Goal: Communication & Community: Answer question/provide support

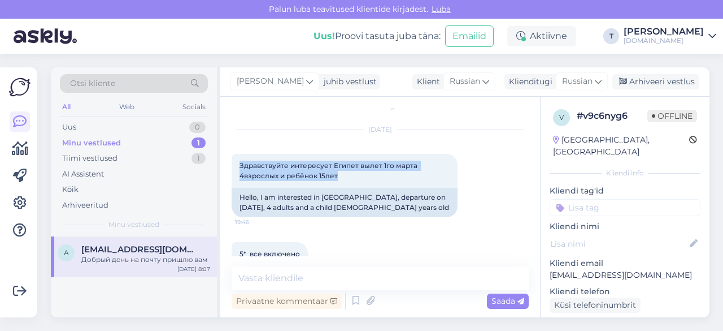
scroll to position [113, 0]
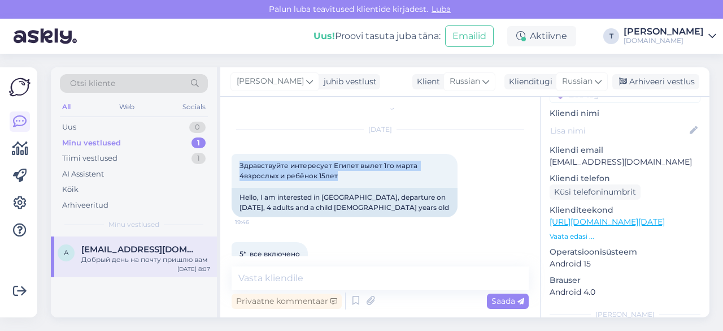
drag, startPoint x: 0, startPoint y: 0, endPoint x: 110, endPoint y: 145, distance: 181.5
click at [110, 145] on div "Minu vestlused" at bounding box center [91, 142] width 59 height 11
click at [110, 156] on div "Tiimi vestlused" at bounding box center [89, 158] width 55 height 11
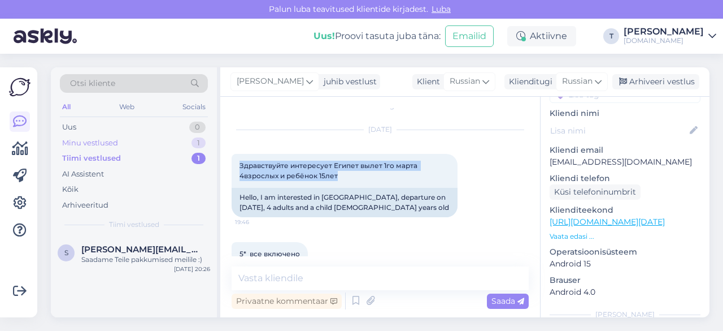
click at [117, 137] on div "Minu vestlused" at bounding box center [90, 142] width 56 height 11
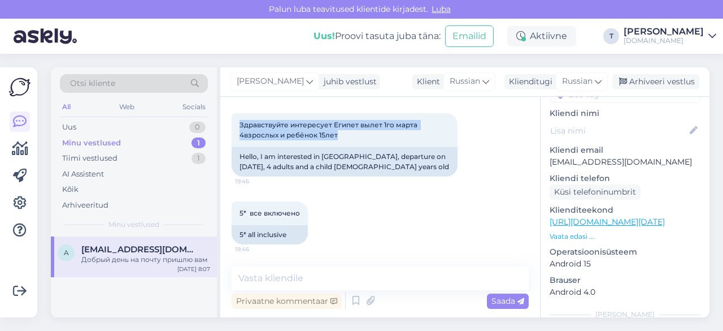
scroll to position [71, 0]
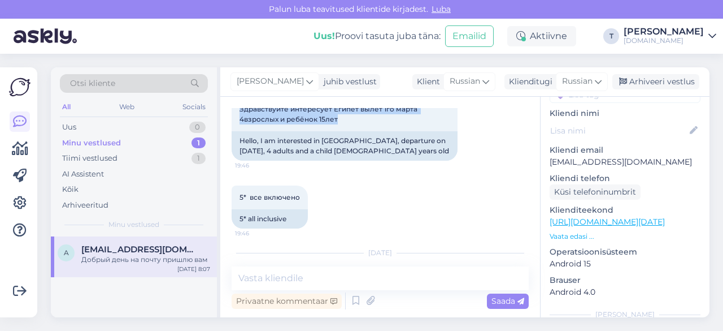
drag, startPoint x: 301, startPoint y: 200, endPoint x: 225, endPoint y: 189, distance: 76.5
click at [225, 189] on div "Vestlus algas [DATE] Здравствуйте интересует Египет вылет 1го марта 4взрослых и…" at bounding box center [380, 207] width 320 height 220
copy span "5* все включено"
click at [582, 231] on p "Vaata edasi ..." at bounding box center [625, 236] width 151 height 10
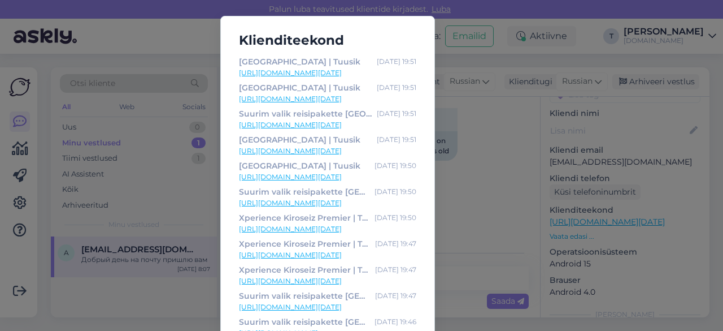
scroll to position [21, 0]
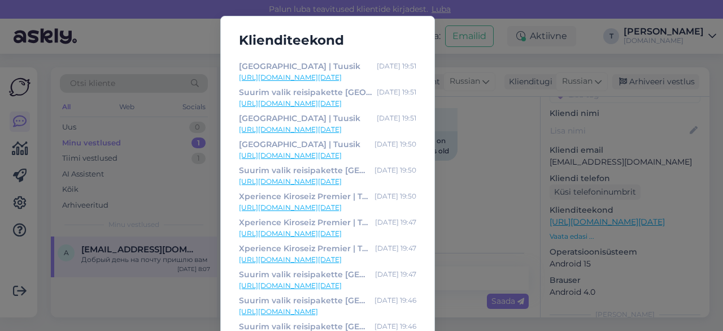
click at [472, 204] on div "Klienditeekond [GEOGRAPHIC_DATA] | Tuusik [DATE] 19:51 [URL][DOMAIN_NAME][DATE]…" at bounding box center [361, 165] width 723 height 331
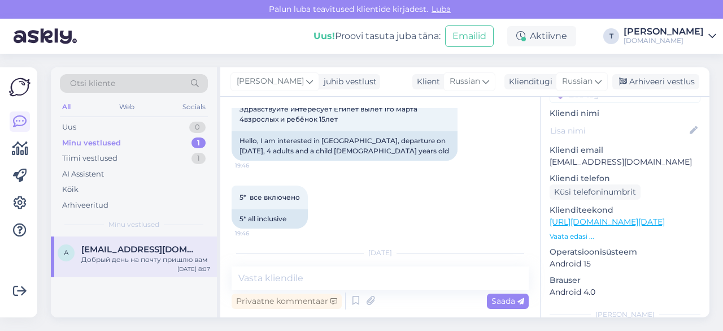
click at [606, 156] on p "[EMAIL_ADDRESS][DOMAIN_NAME]" at bounding box center [625, 162] width 151 height 12
copy p "[EMAIL_ADDRESS][DOMAIN_NAME]"
